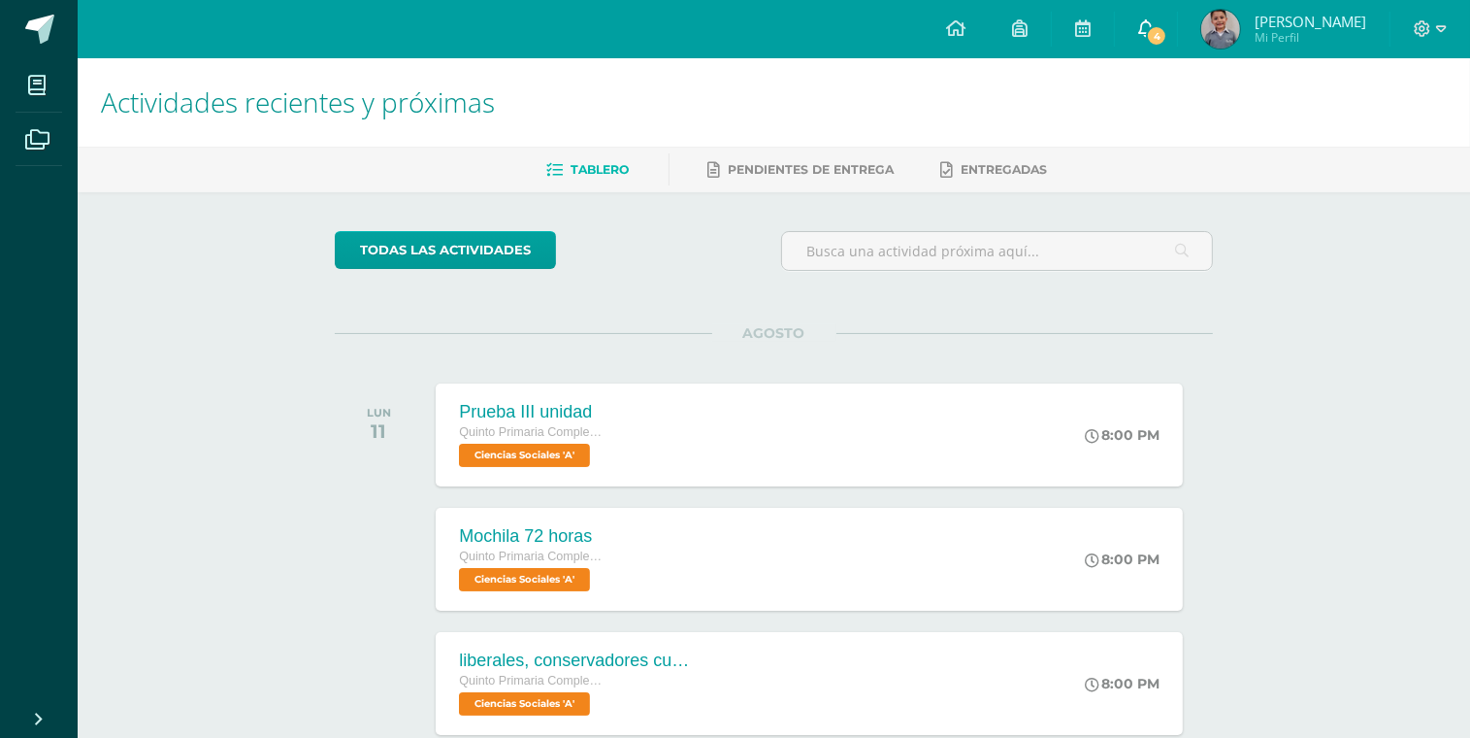
click at [1138, 30] on icon at bounding box center [1146, 27] width 16 height 17
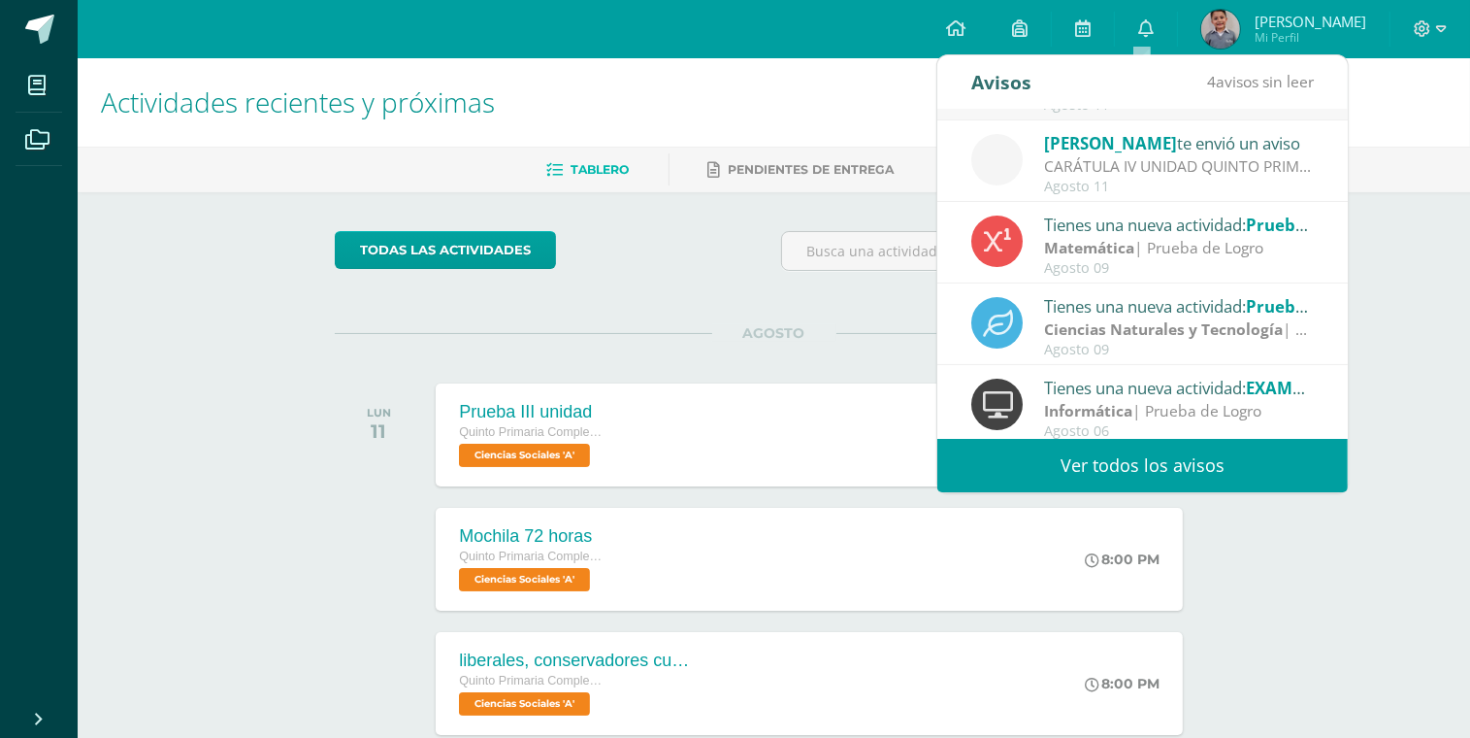
scroll to position [322, 0]
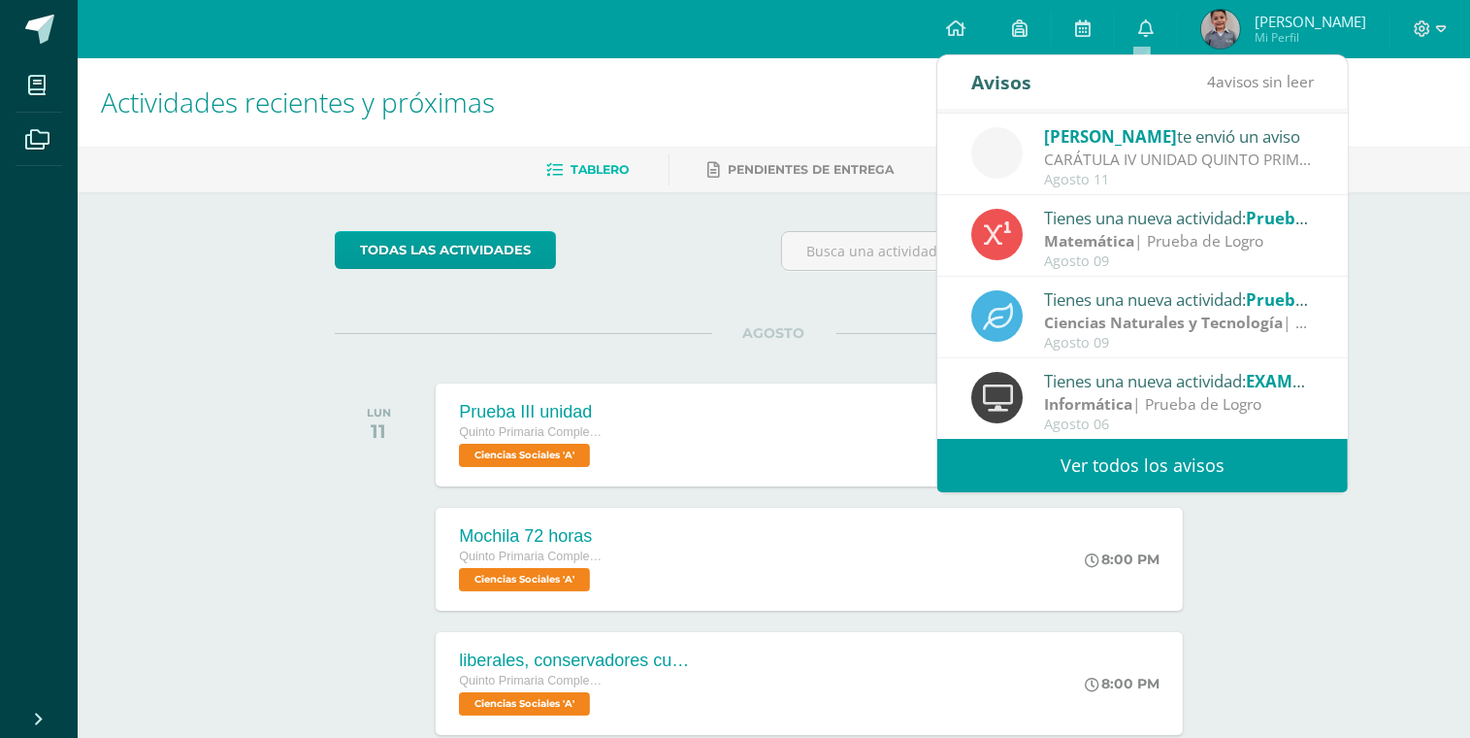
click at [1399, 345] on div "Actividades recientes y próximas Tablero Pendientes de entrega Entregadas todas…" at bounding box center [774, 513] width 1393 height 911
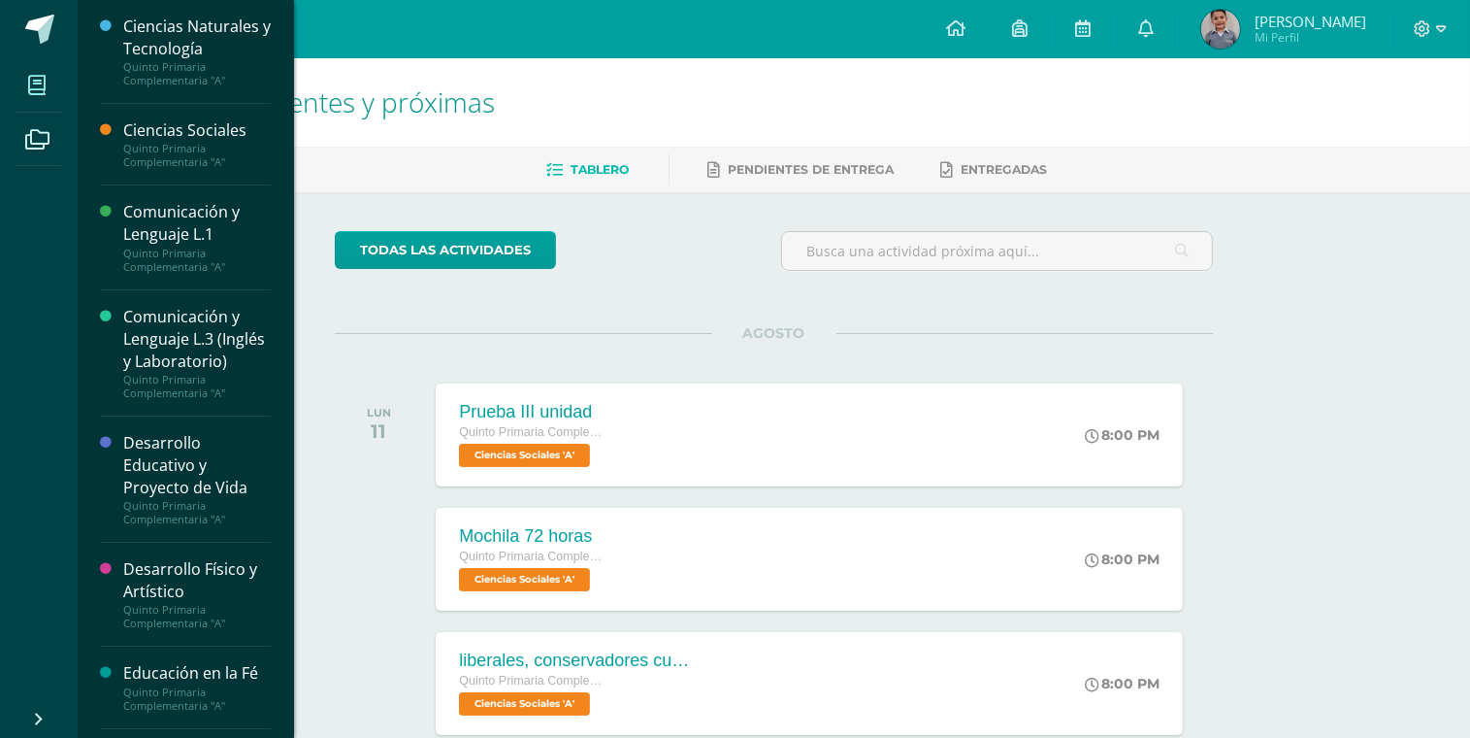
click at [39, 105] on span at bounding box center [38, 85] width 44 height 44
click at [37, 100] on span at bounding box center [38, 85] width 44 height 44
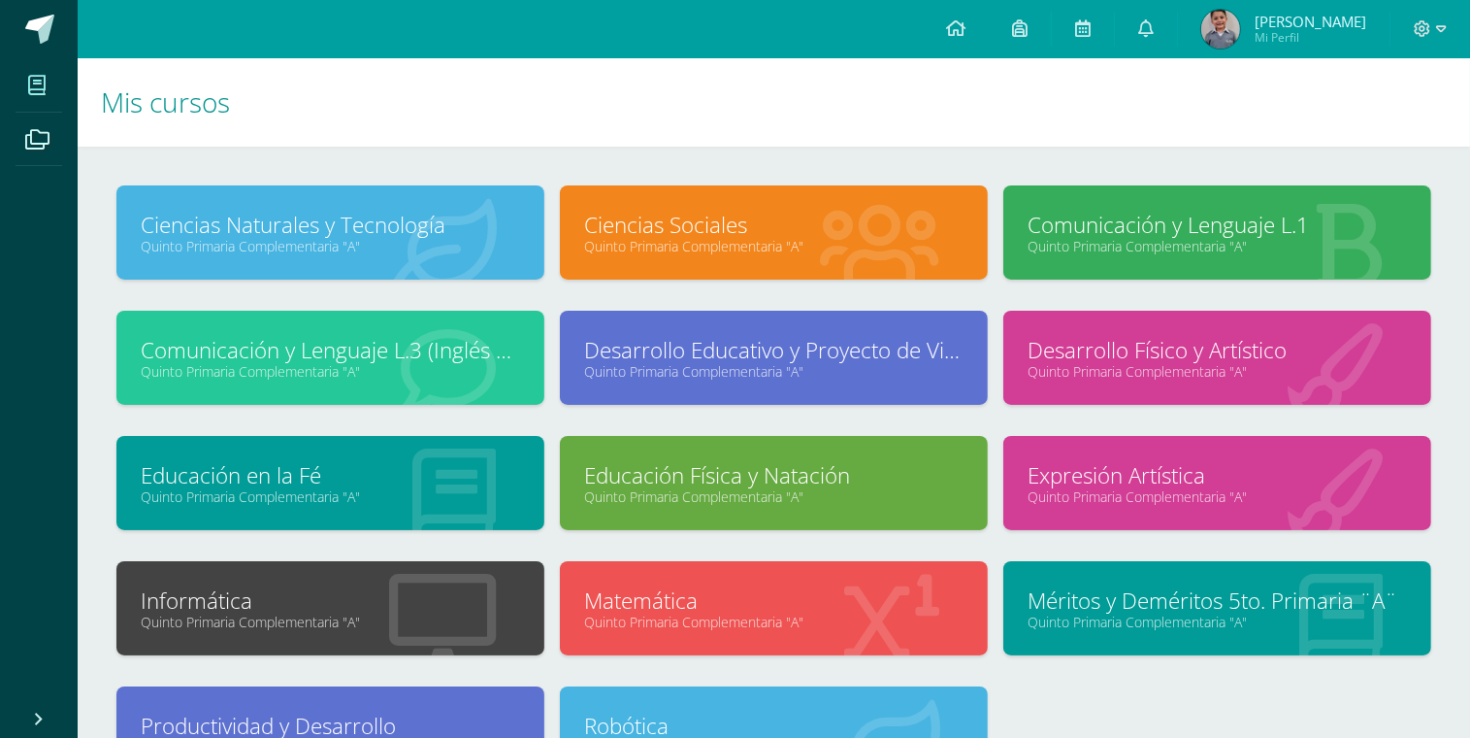
click at [1221, 25] on img at bounding box center [1221, 29] width 39 height 39
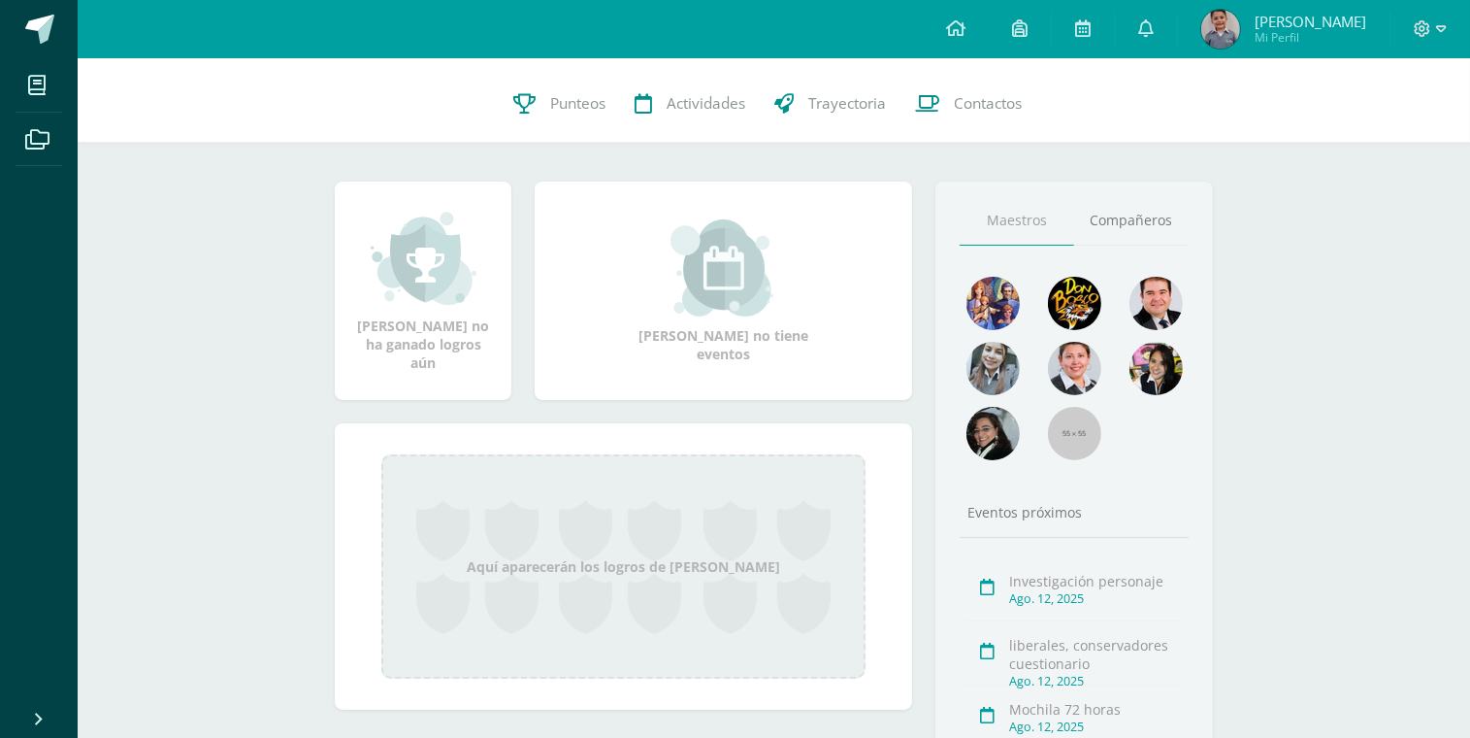
scroll to position [189, 0]
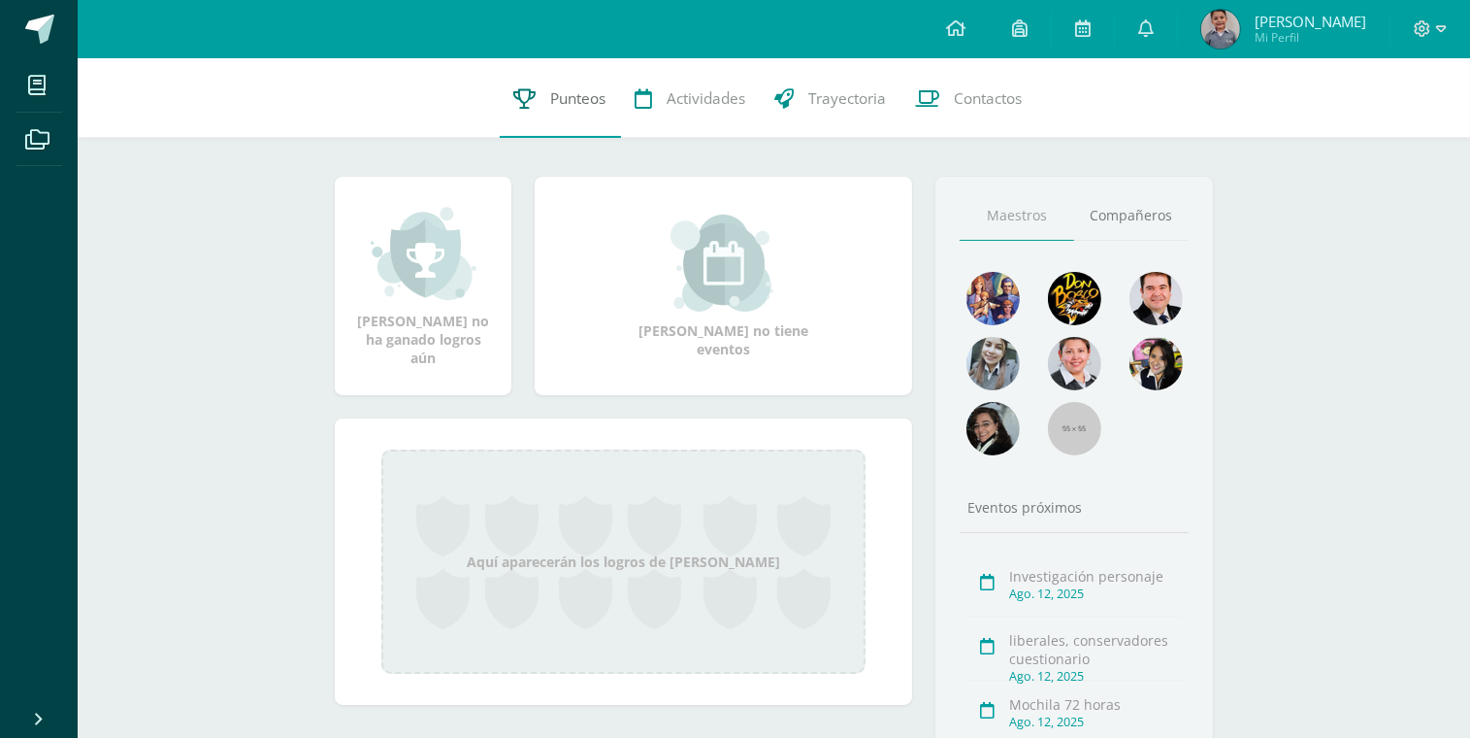
click at [540, 96] on link "Punteos" at bounding box center [560, 99] width 121 height 78
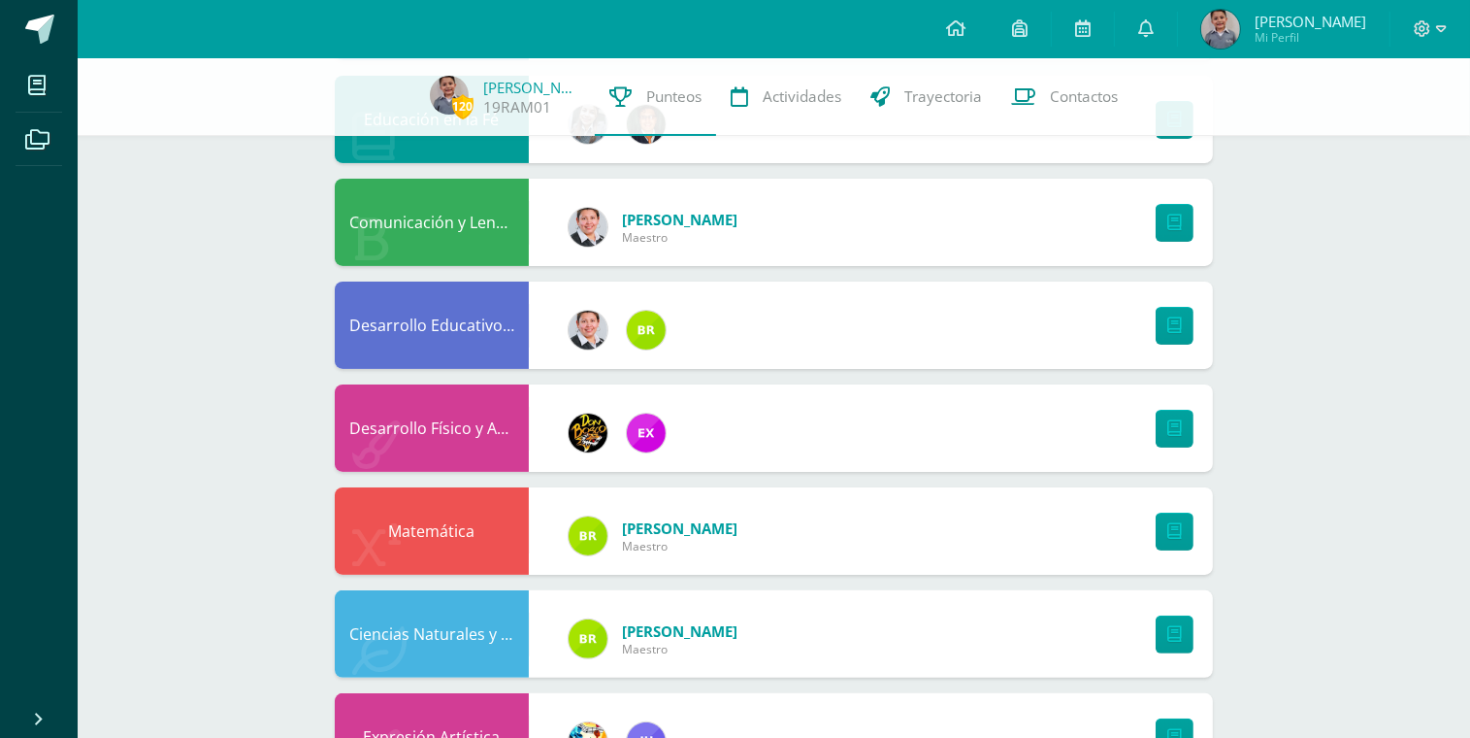
scroll to position [313, 0]
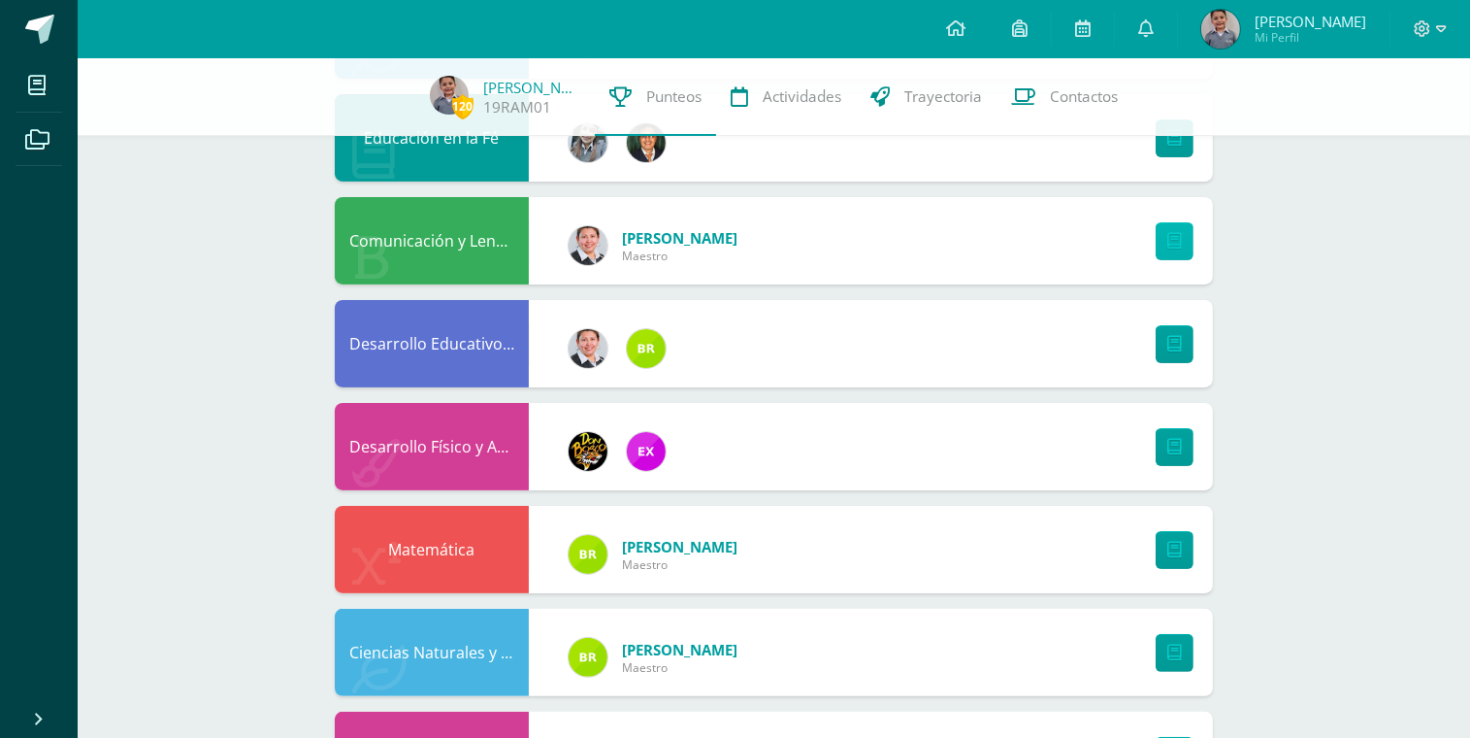
click at [1176, 247] on icon at bounding box center [1175, 241] width 15 height 16
click at [1121, 23] on link at bounding box center [1146, 29] width 62 height 58
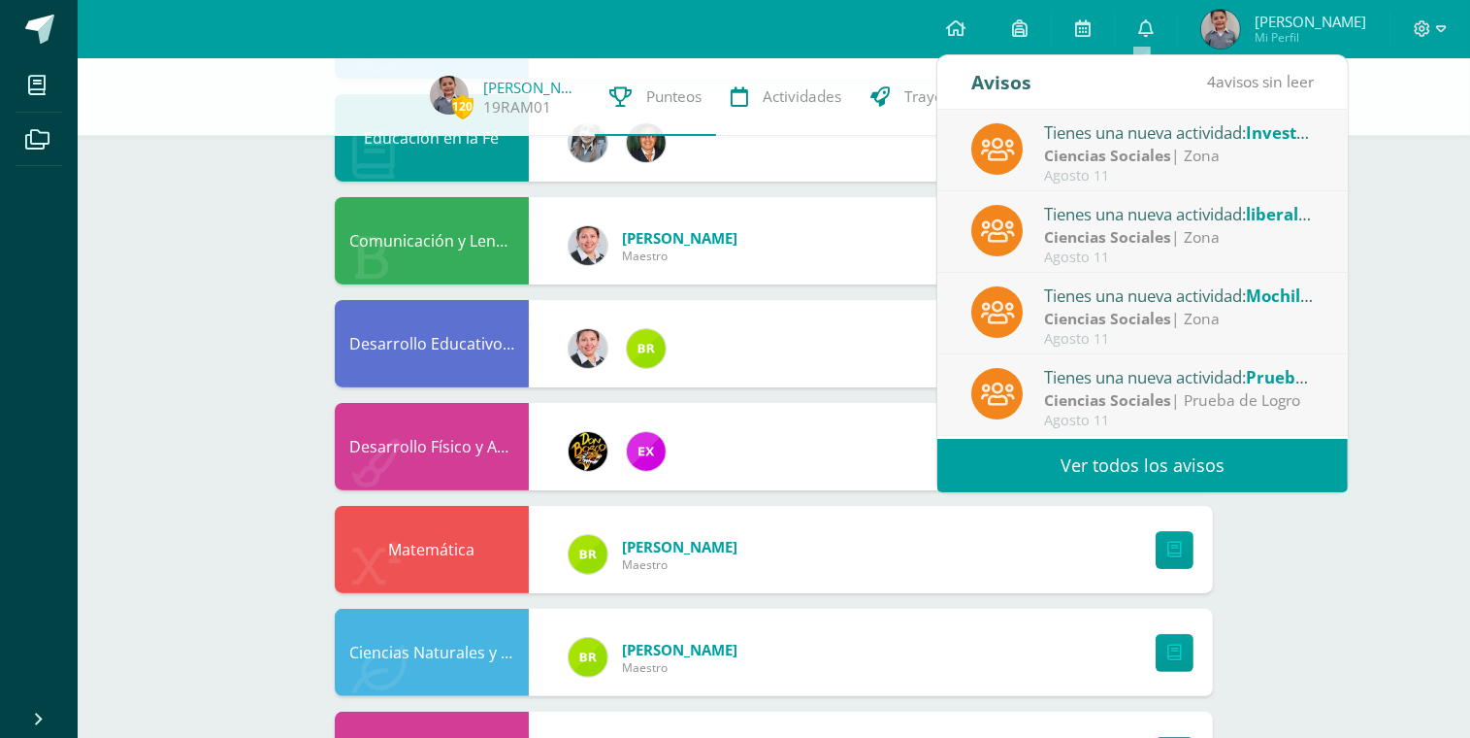
click at [1235, 458] on link "Ver todos los avisos" at bounding box center [1143, 465] width 411 height 53
click at [1235, 461] on link "Ver todos los avisos" at bounding box center [1143, 465] width 411 height 53
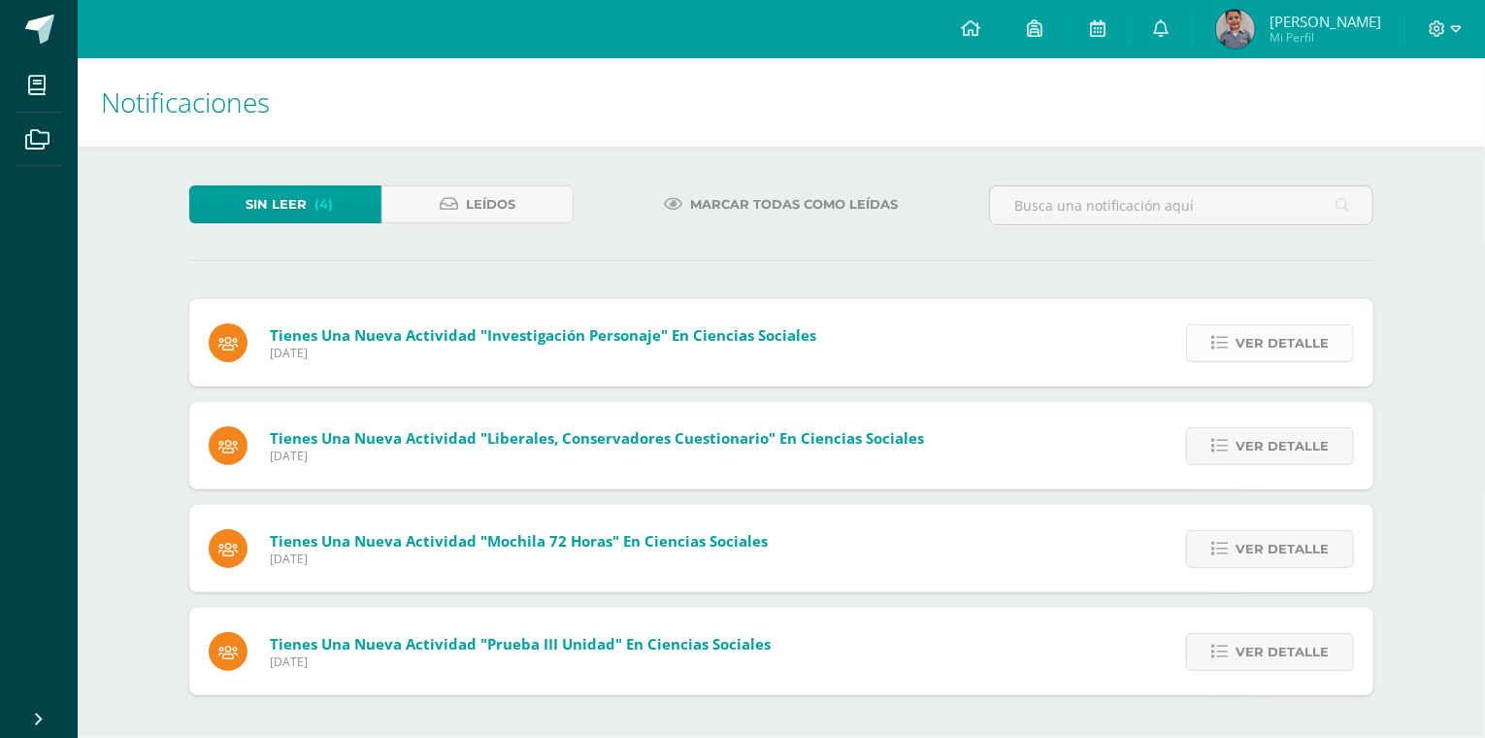
click at [1235, 348] on link "Ver detalle" at bounding box center [1270, 343] width 168 height 38
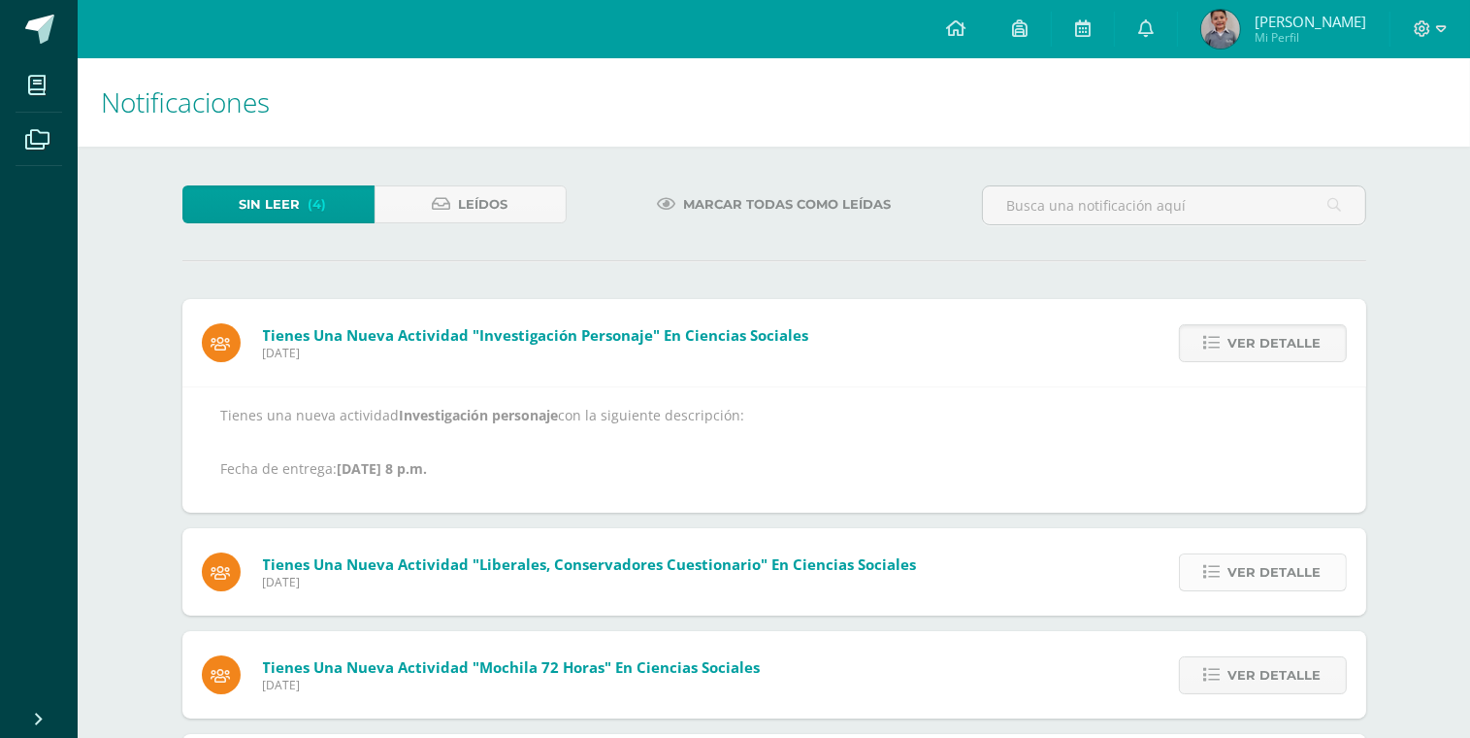
click at [1284, 589] on link "Ver detalle" at bounding box center [1263, 572] width 168 height 38
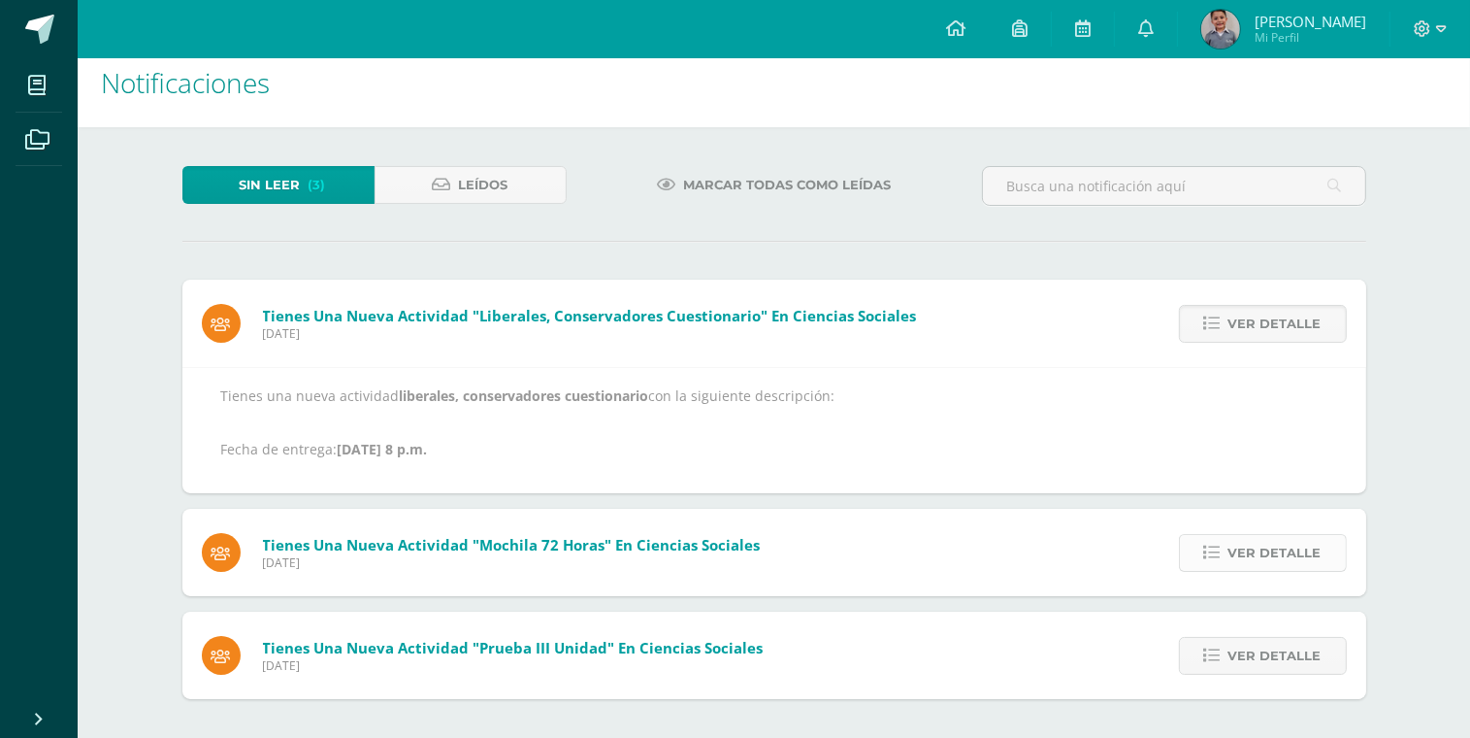
click at [1289, 562] on span "Ver detalle" at bounding box center [1275, 553] width 93 height 36
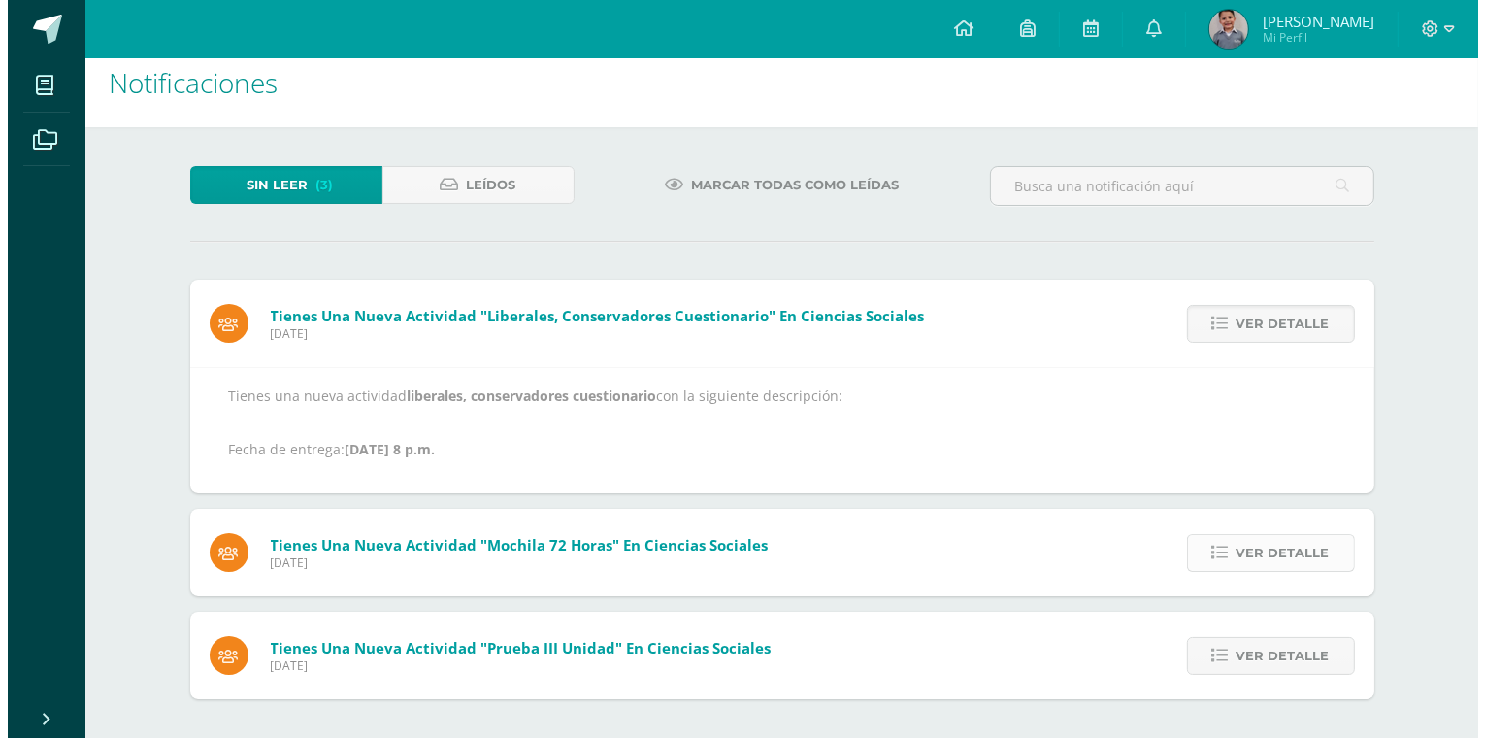
scroll to position [0, 0]
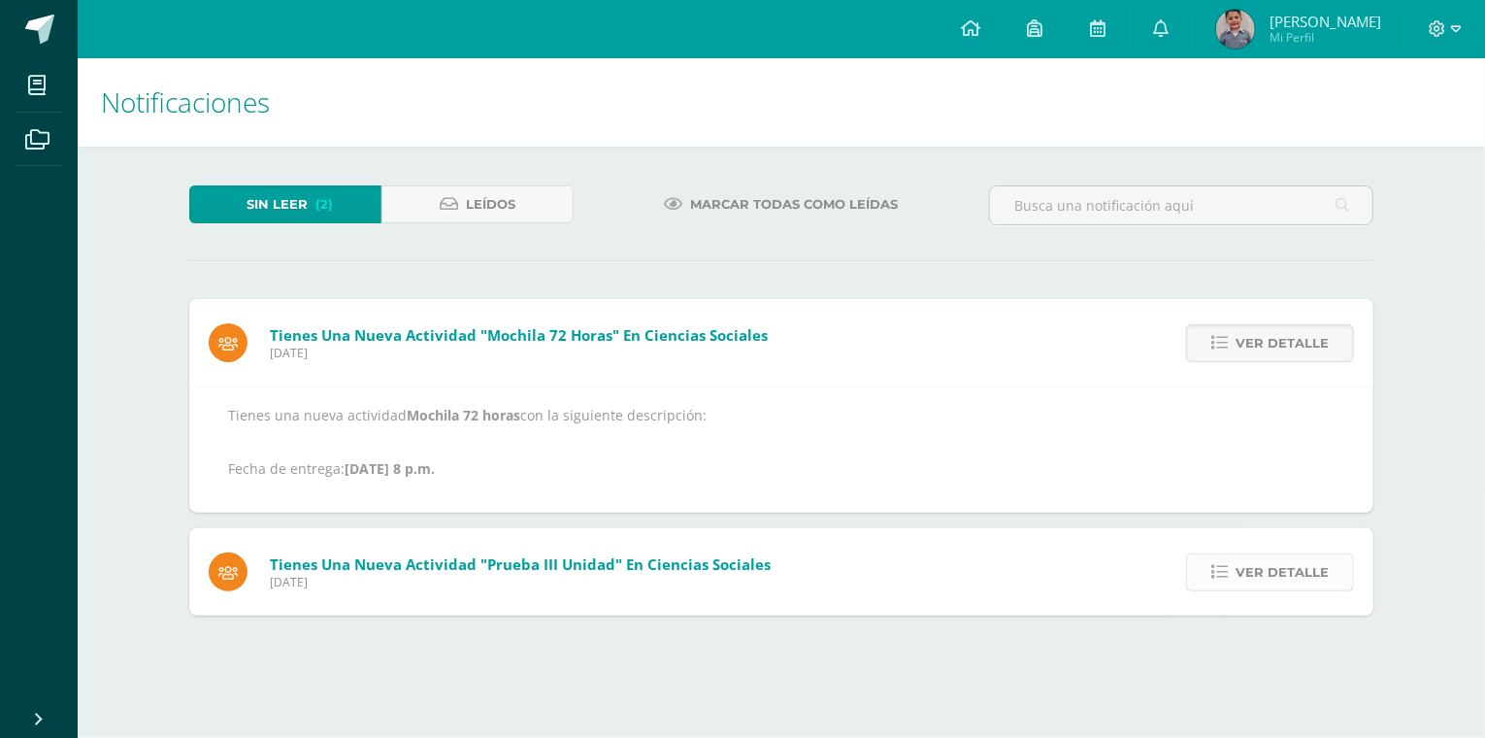
click at [1263, 569] on span "Ver detalle" at bounding box center [1281, 572] width 93 height 36
